Goal: Navigation & Orientation: Find specific page/section

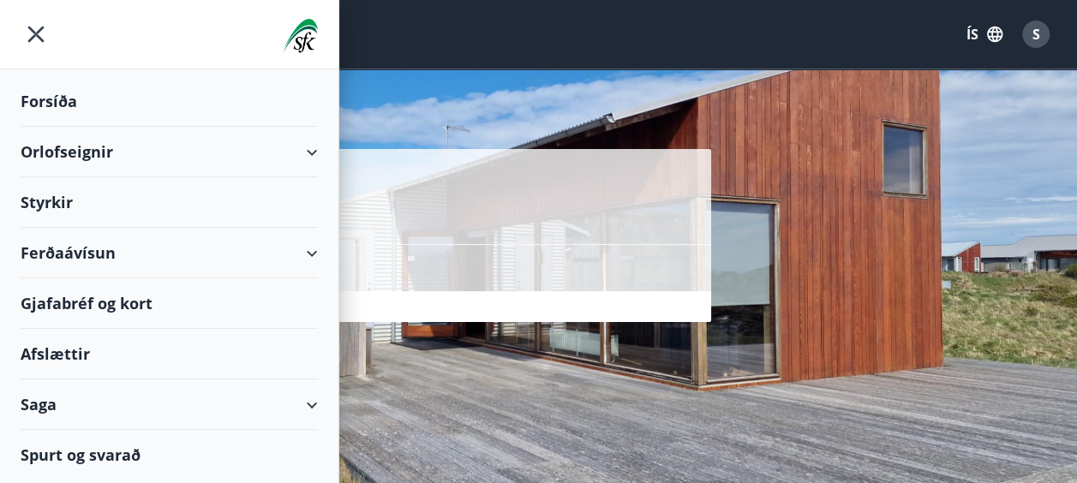
click at [33, 32] on icon "menu" at bounding box center [36, 35] width 16 height 16
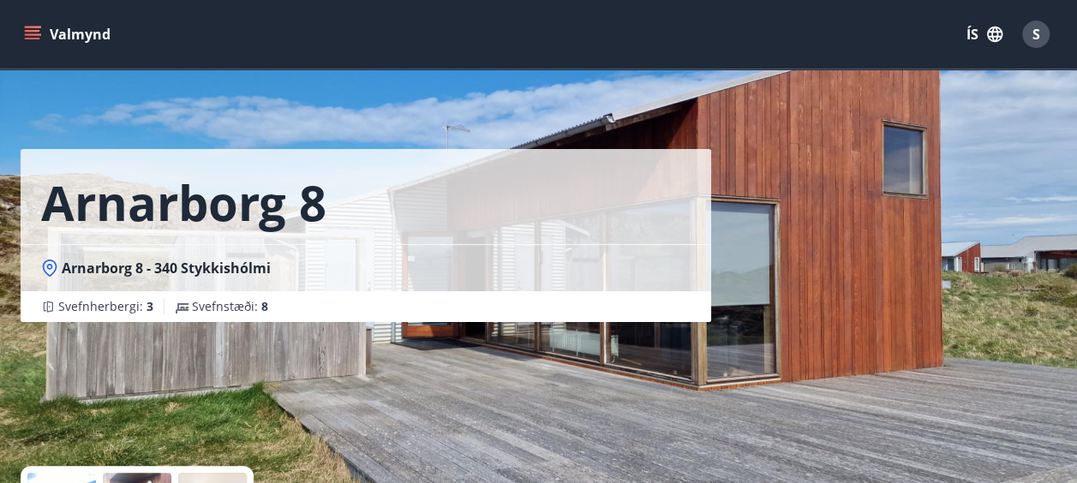
click at [76, 35] on button "Valmynd" at bounding box center [69, 34] width 97 height 31
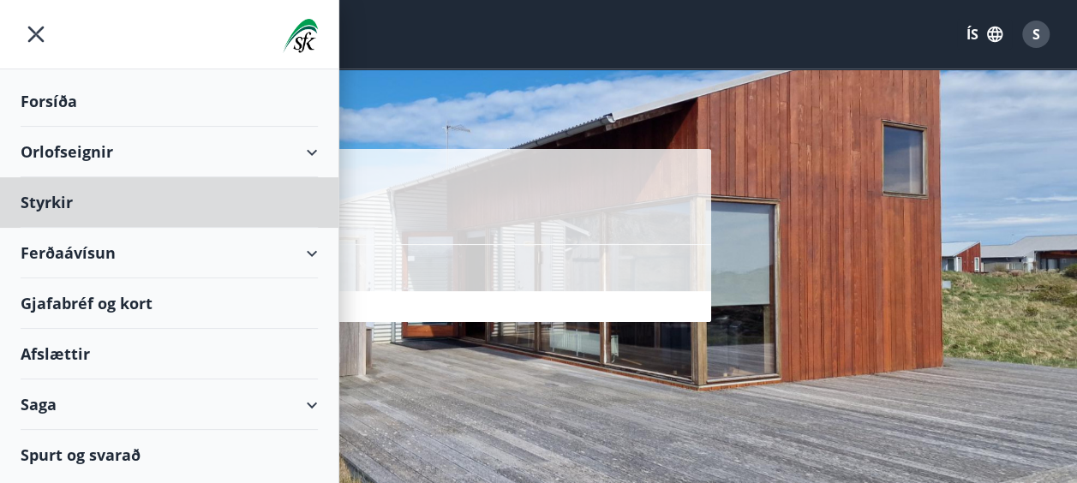
click at [45, 97] on div "Forsíða" at bounding box center [169, 101] width 297 height 51
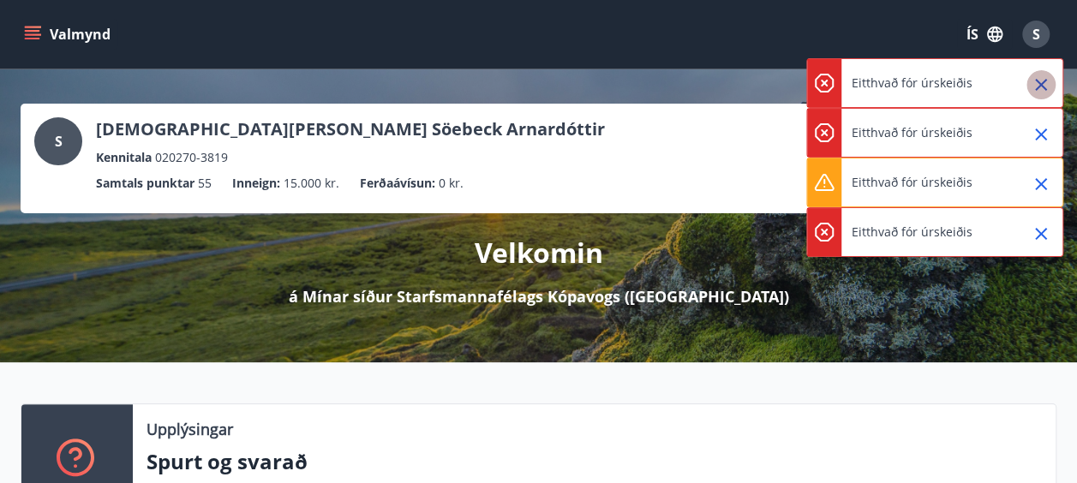
click at [1041, 84] on icon "Close" at bounding box center [1041, 85] width 12 height 12
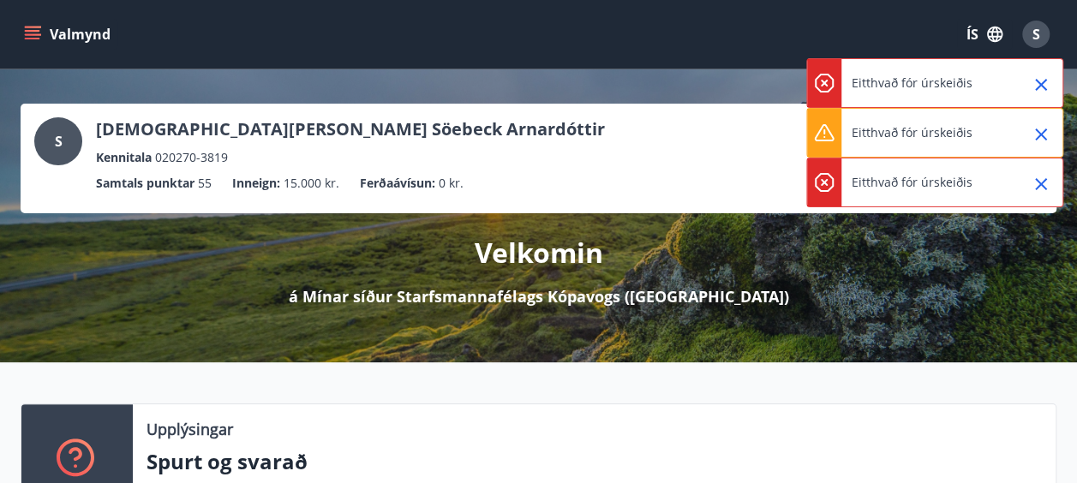
click at [1041, 84] on icon "Close" at bounding box center [1041, 85] width 12 height 12
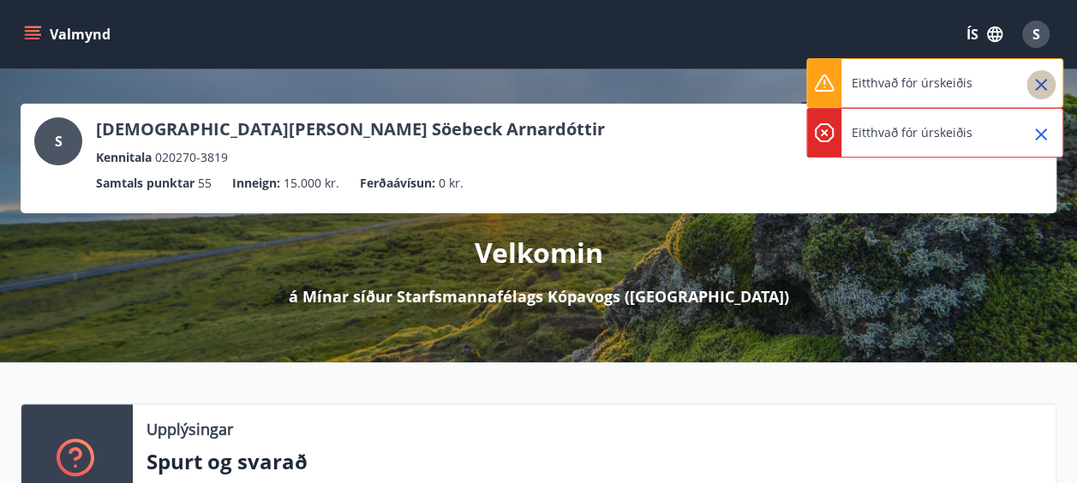
click at [1041, 84] on icon "Close" at bounding box center [1041, 85] width 12 height 12
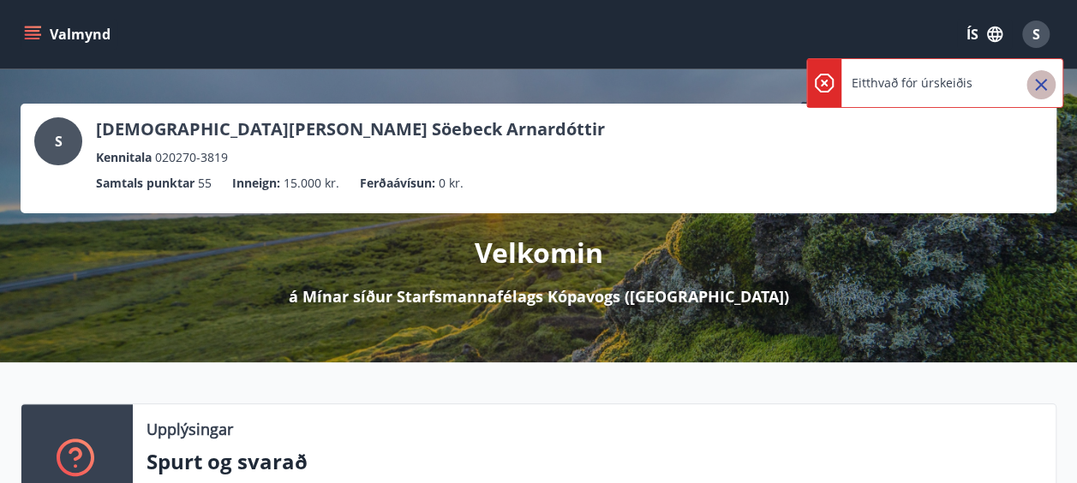
click at [1041, 84] on icon "Close" at bounding box center [1041, 85] width 12 height 12
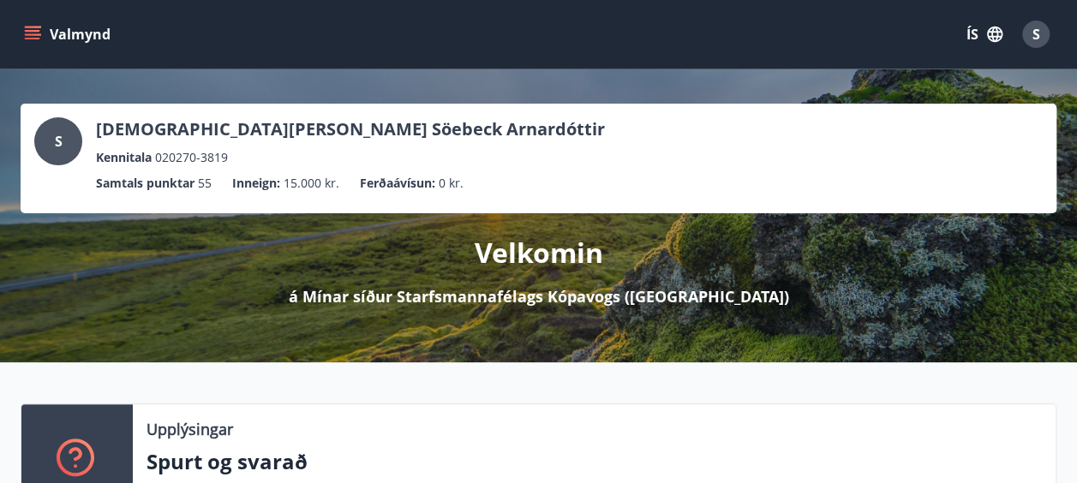
click at [70, 31] on button "Valmynd" at bounding box center [69, 34] width 97 height 31
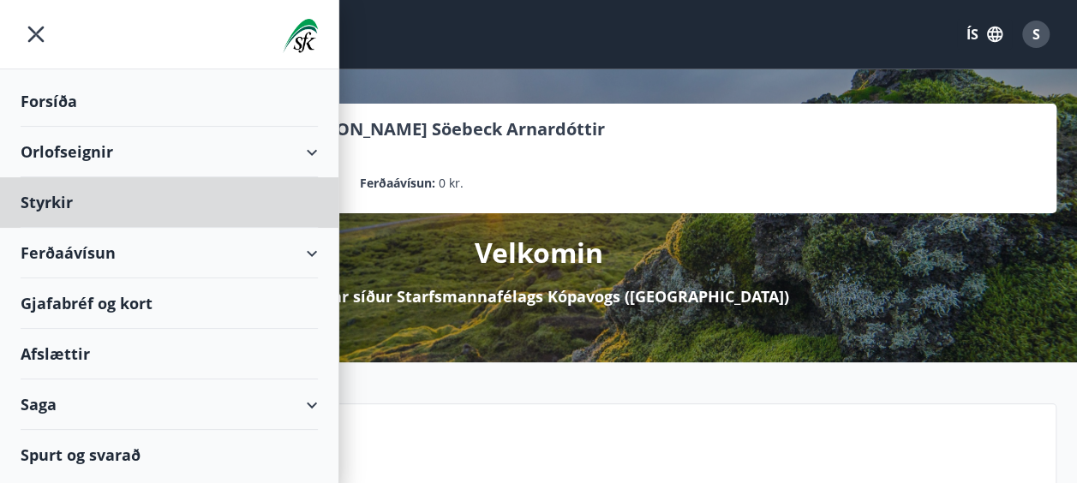
click at [33, 94] on div "Forsíða" at bounding box center [169, 101] width 297 height 51
